Goal: Information Seeking & Learning: Learn about a topic

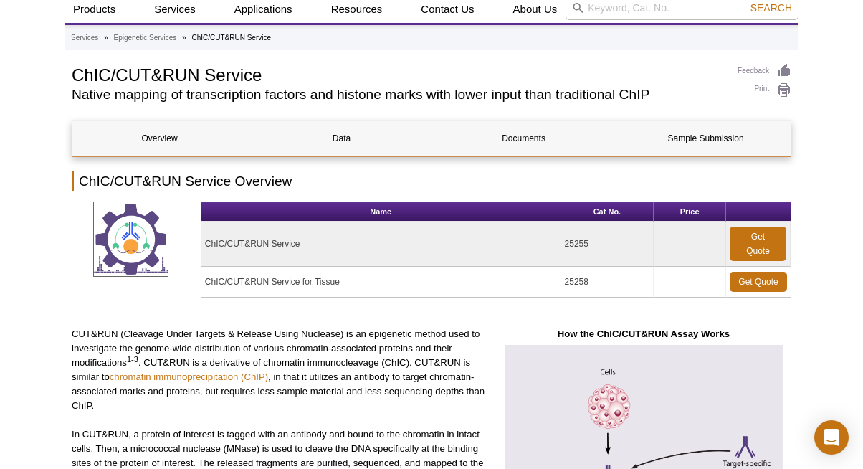
scroll to position [36, 0]
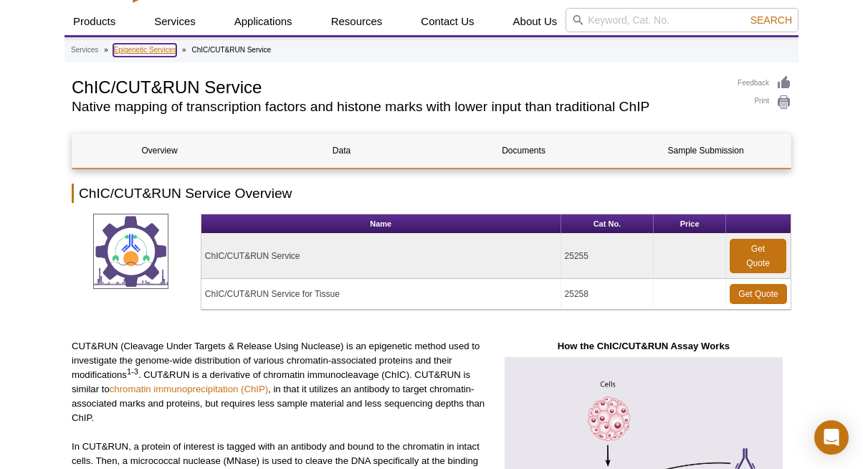
click at [173, 45] on link "Epigenetic Services" at bounding box center [144, 50] width 63 height 13
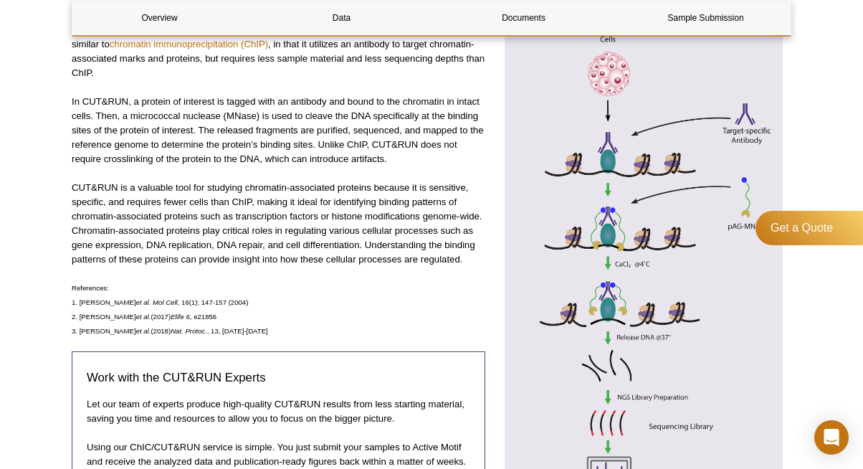
scroll to position [283, 0]
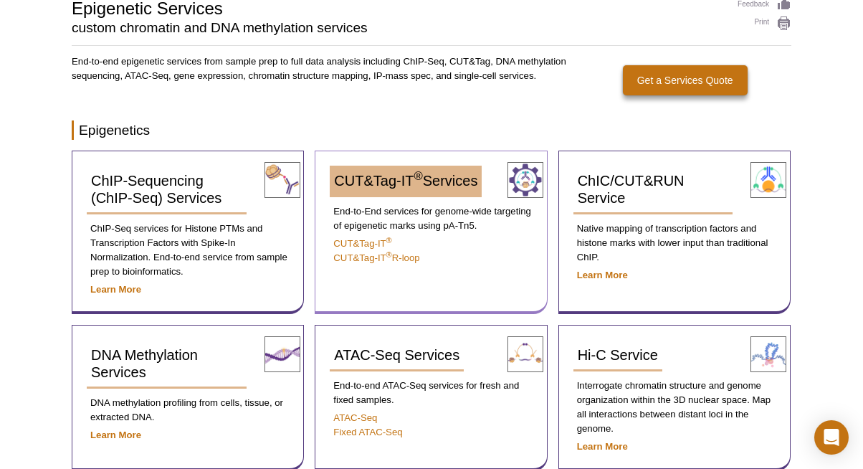
scroll to position [207, 0]
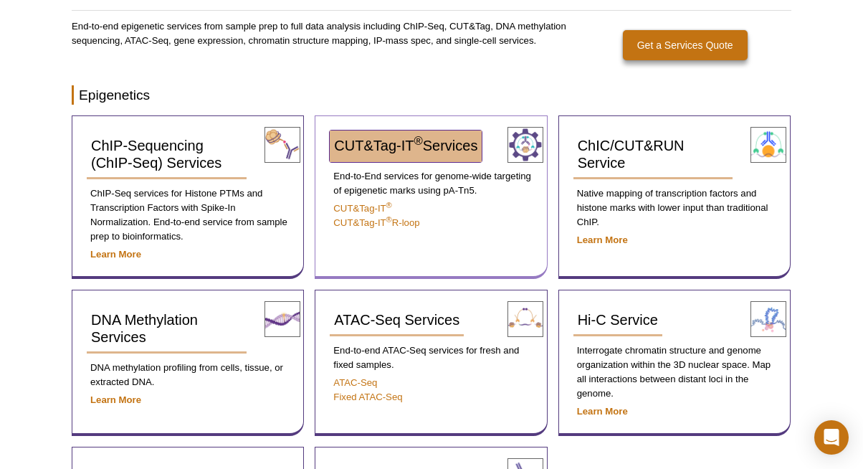
click at [389, 149] on span "CUT&Tag-IT ® Services" at bounding box center [405, 146] width 143 height 16
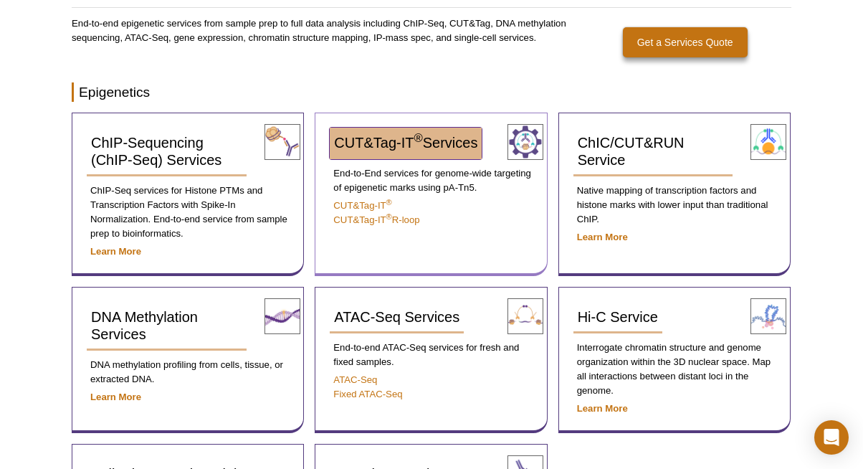
scroll to position [199, 0]
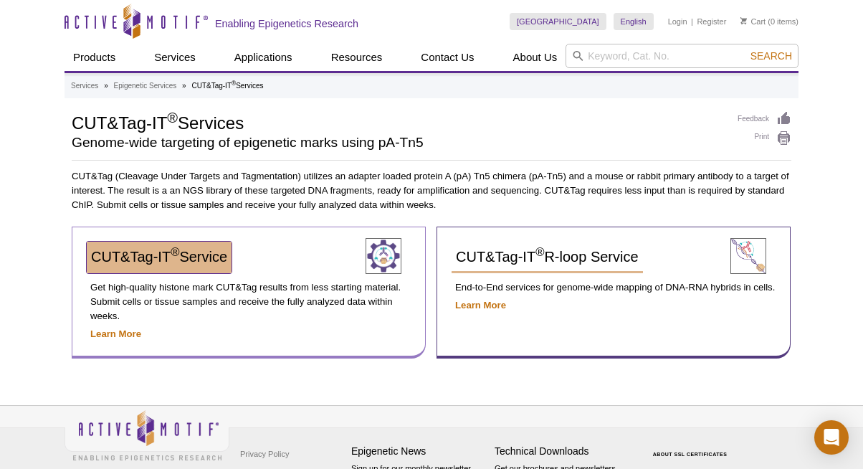
click at [190, 255] on span "CUT&Tag-IT ® Service" at bounding box center [159, 257] width 136 height 16
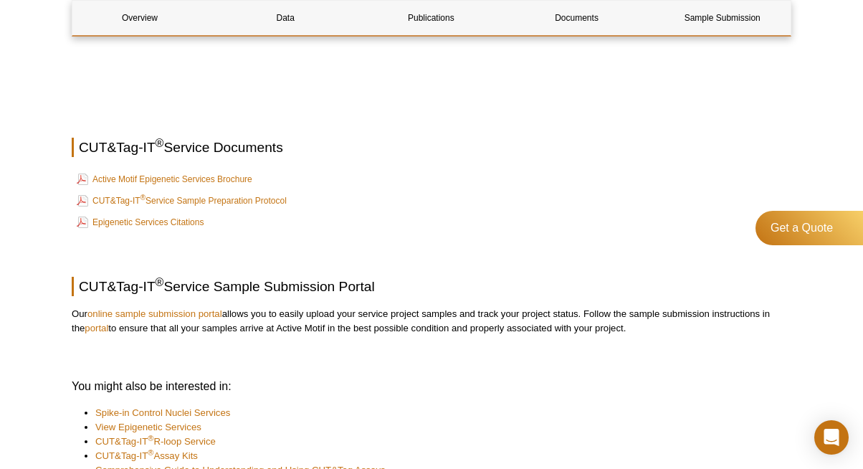
scroll to position [2112, 0]
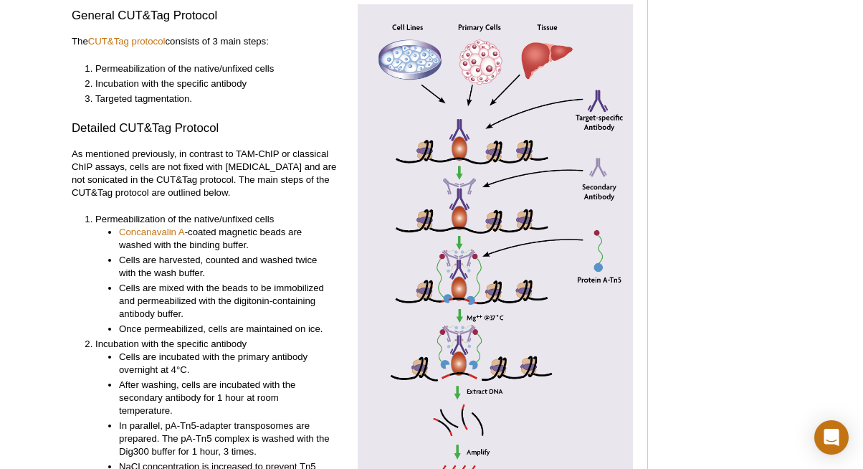
scroll to position [3076, 0]
